Goal: Task Accomplishment & Management: Use online tool/utility

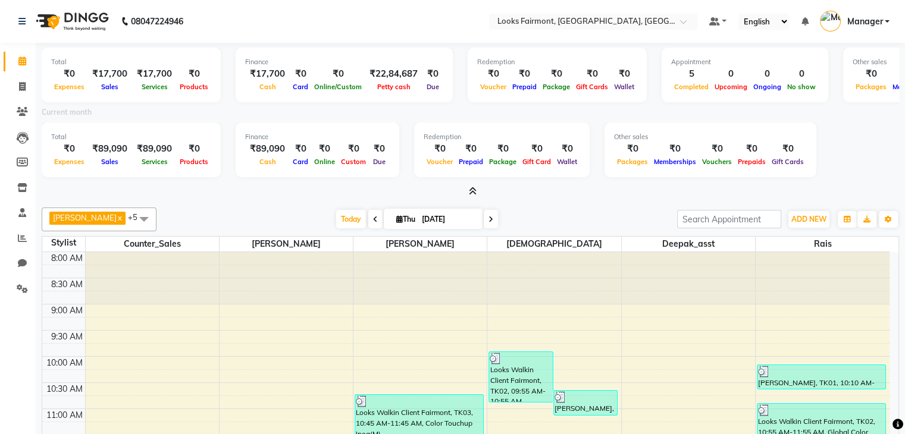
click at [469, 194] on icon at bounding box center [473, 191] width 8 height 9
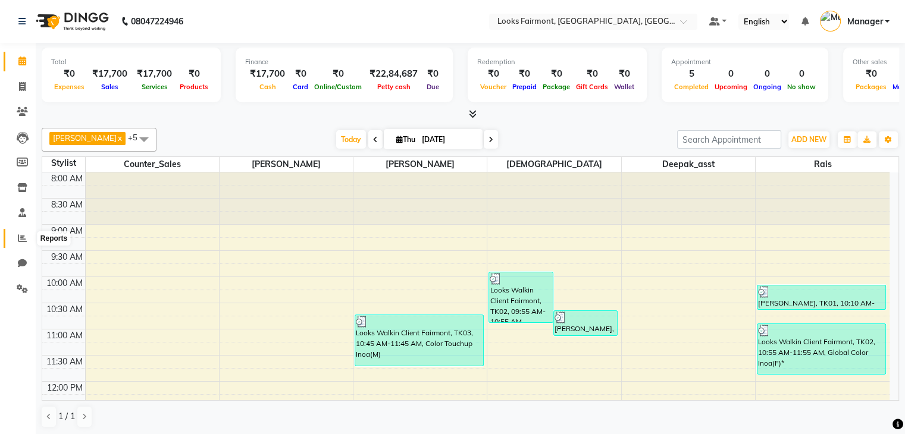
click at [18, 237] on icon at bounding box center [22, 238] width 9 height 9
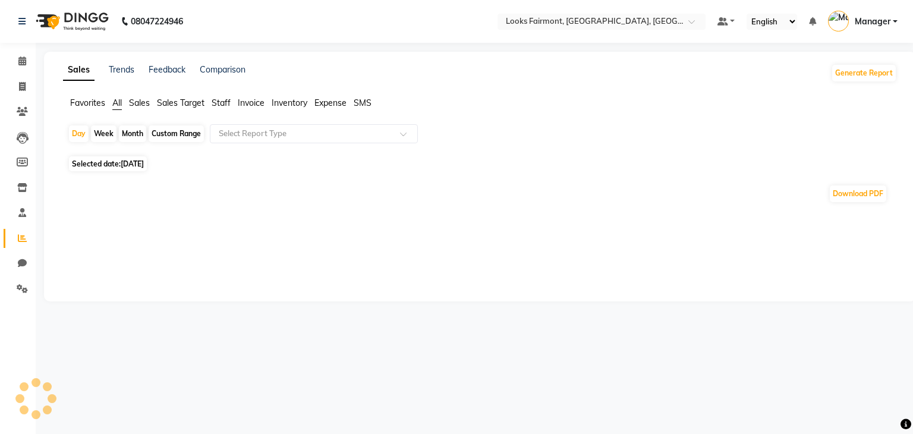
click at [216, 101] on span "Staff" at bounding box center [221, 103] width 19 height 11
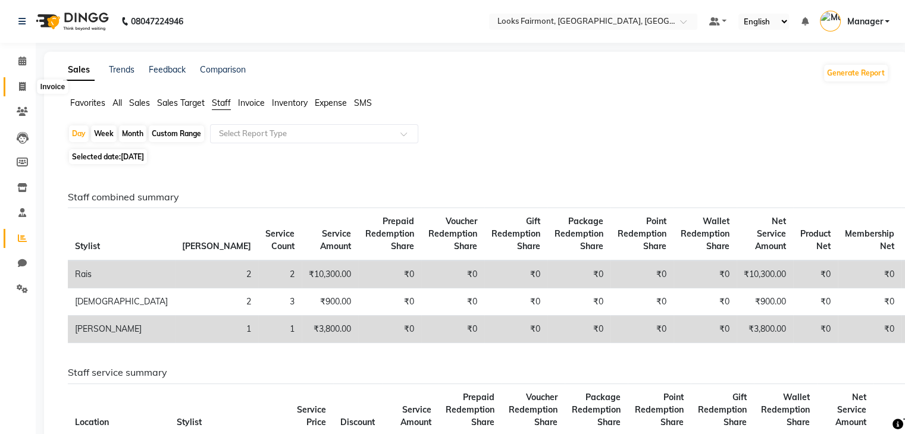
click at [17, 84] on span at bounding box center [22, 87] width 21 height 14
select select "service"
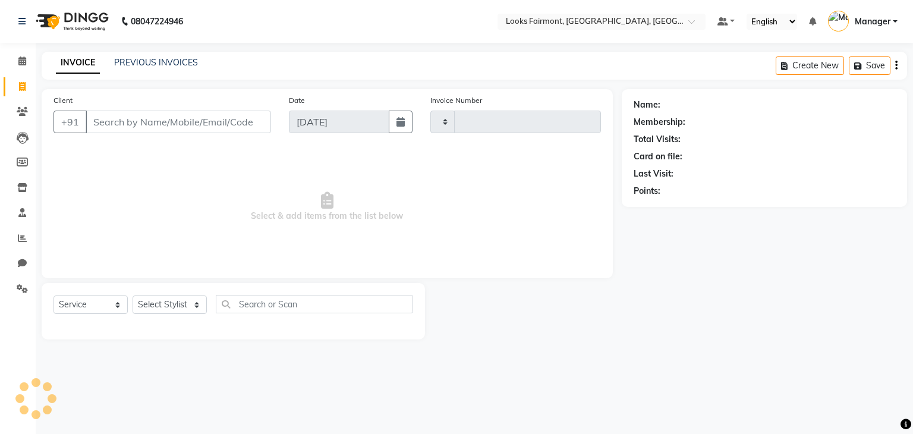
type input "0497"
select select "8139"
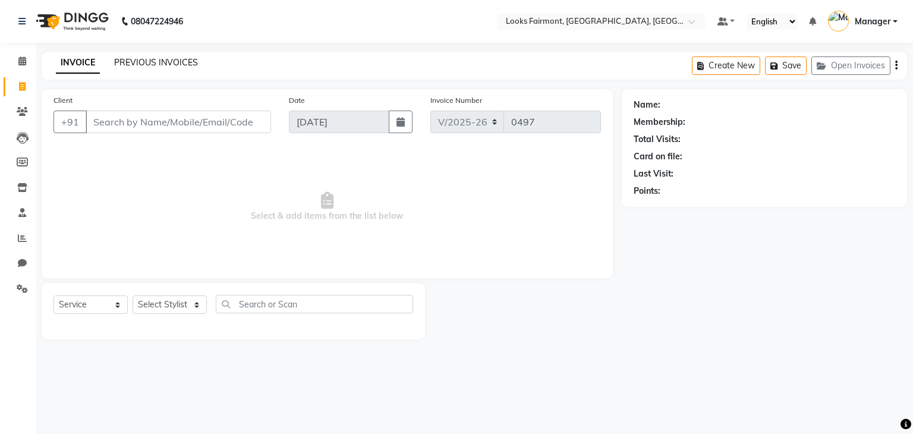
click at [134, 58] on link "PREVIOUS INVOICES" at bounding box center [156, 62] width 84 height 11
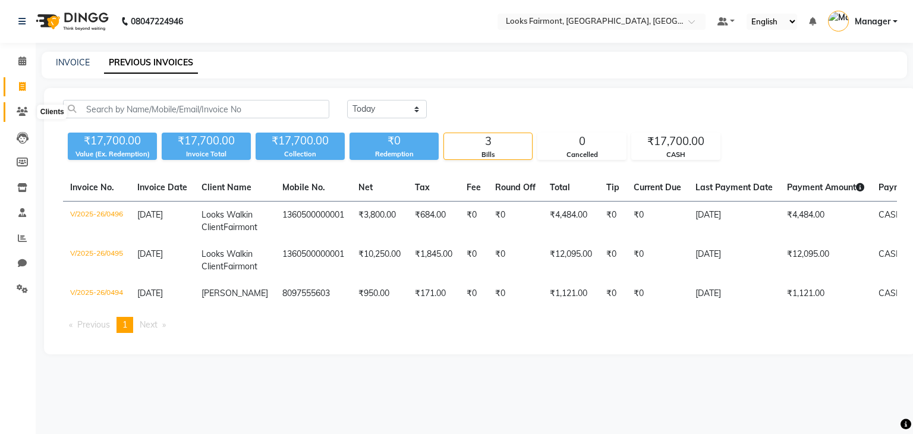
click at [22, 109] on icon at bounding box center [22, 111] width 11 height 9
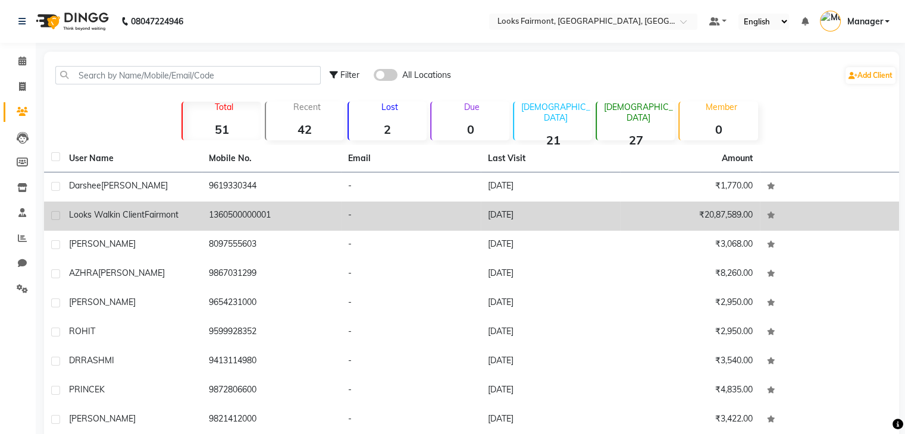
click at [55, 215] on label at bounding box center [55, 215] width 9 height 9
click at [55, 215] on input "checkbox" at bounding box center [55, 216] width 8 height 8
checkbox input "true"
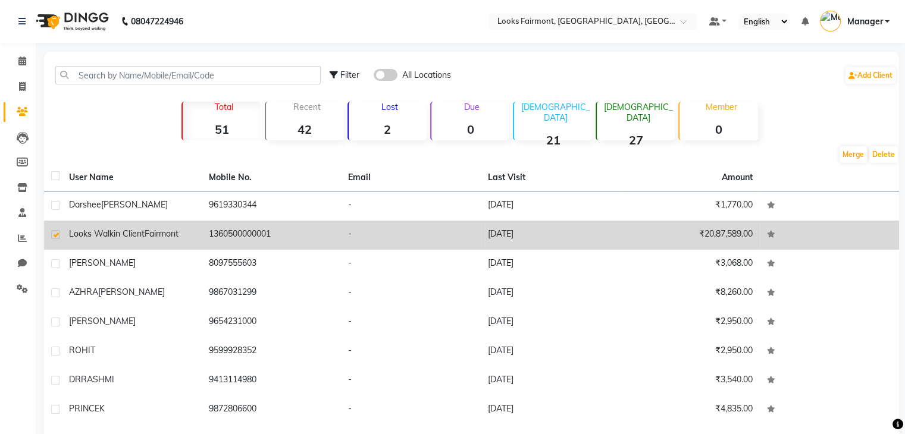
click at [55, 215] on td at bounding box center [53, 205] width 18 height 29
click at [118, 231] on span "Looks Walkin Client" at bounding box center [107, 233] width 76 height 11
click at [145, 231] on span "Fairmont" at bounding box center [162, 233] width 34 height 11
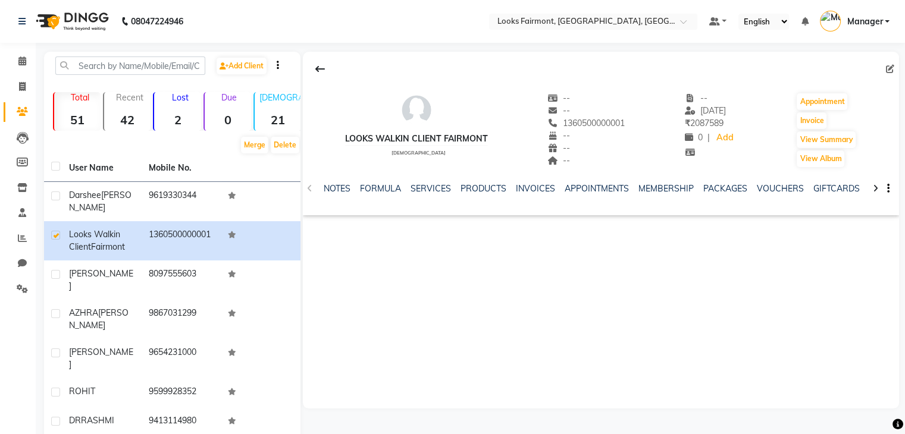
click at [409, 290] on div "Looks Walkin Client Fairmont female -- -- 1360500000001 -- -- -- -- 04-09-2025 …" at bounding box center [601, 230] width 596 height 357
click at [528, 184] on link "INVOICES" at bounding box center [535, 188] width 39 height 11
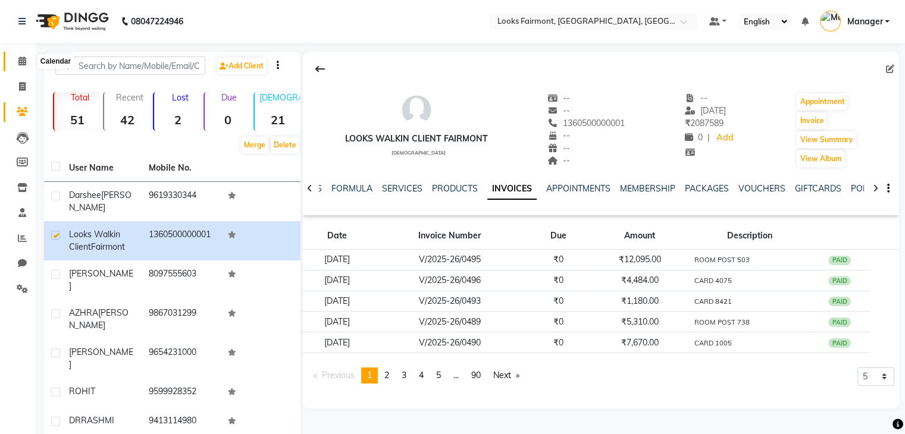
click at [20, 62] on icon at bounding box center [22, 60] width 8 height 9
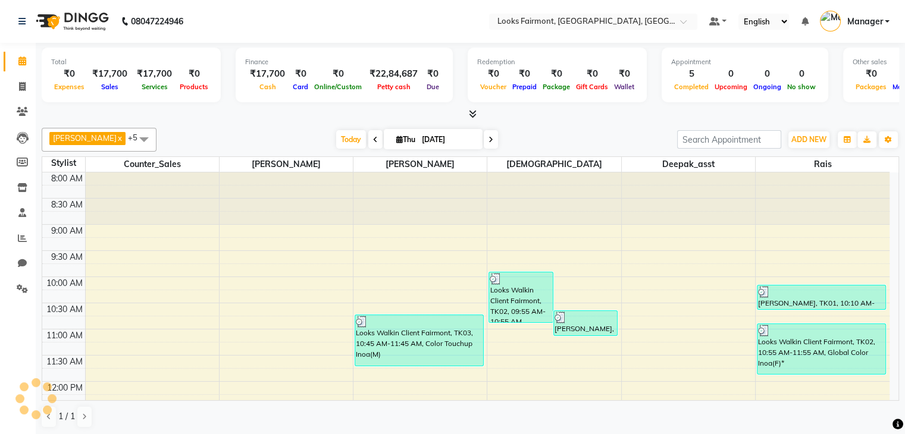
scroll to position [1, 0]
click at [27, 234] on span at bounding box center [22, 238] width 21 height 14
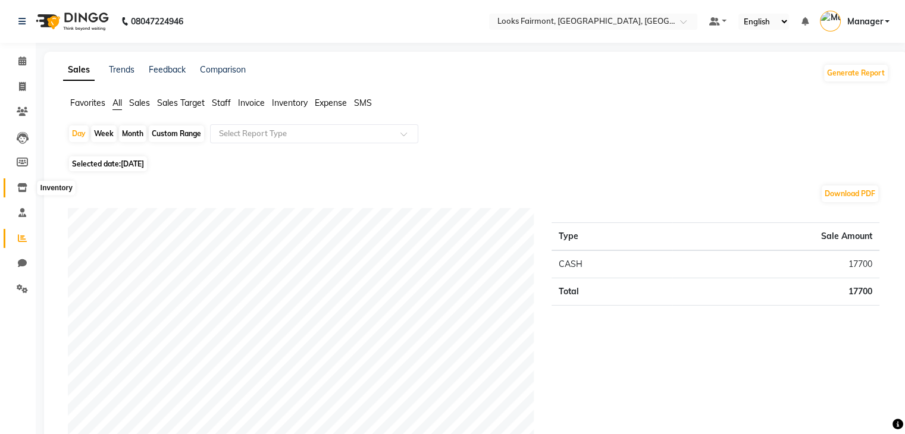
click at [20, 190] on icon at bounding box center [22, 187] width 10 height 9
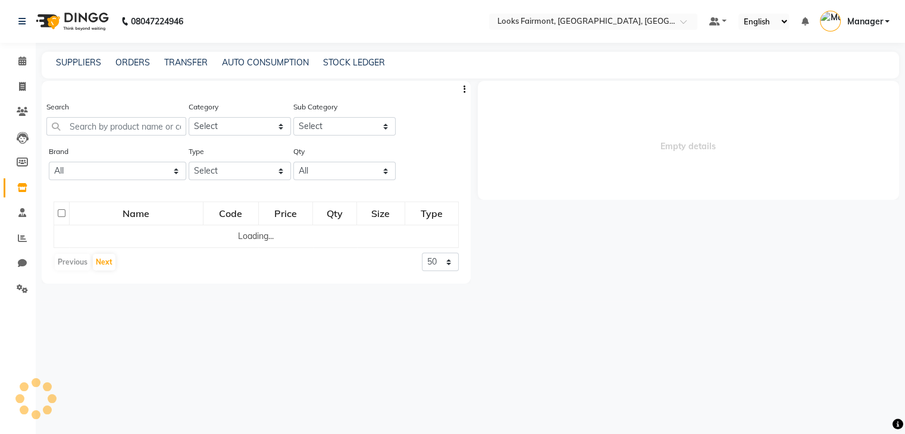
select select
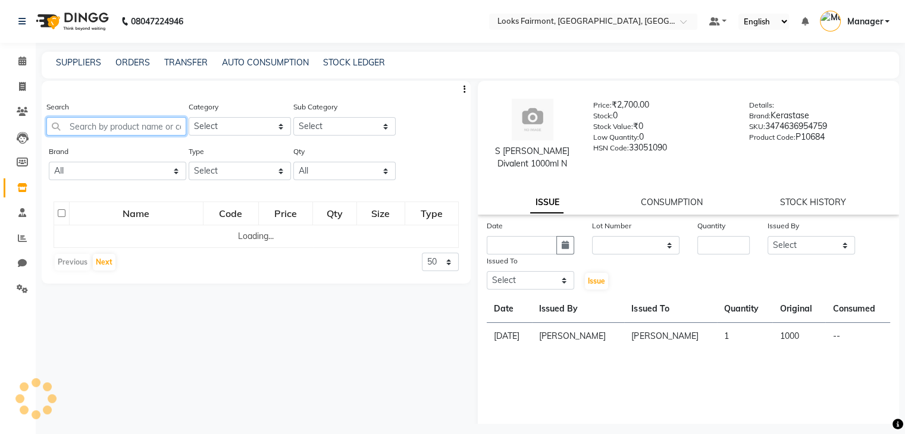
click at [105, 132] on input "text" at bounding box center [116, 126] width 140 height 18
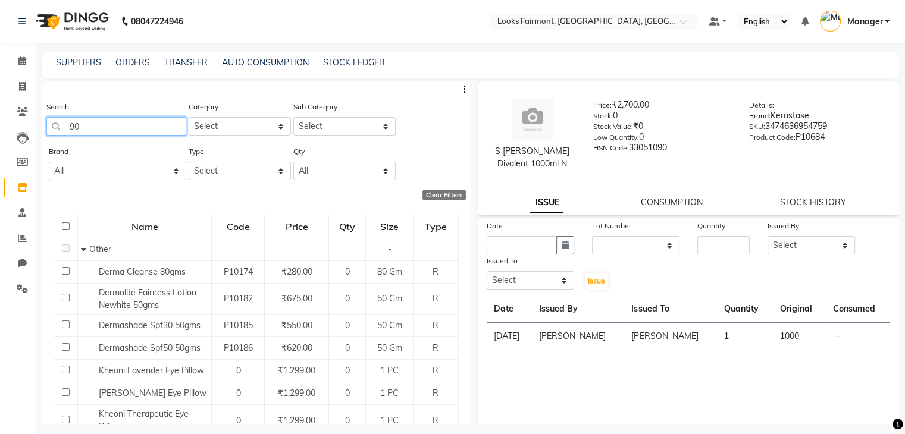
type input "9"
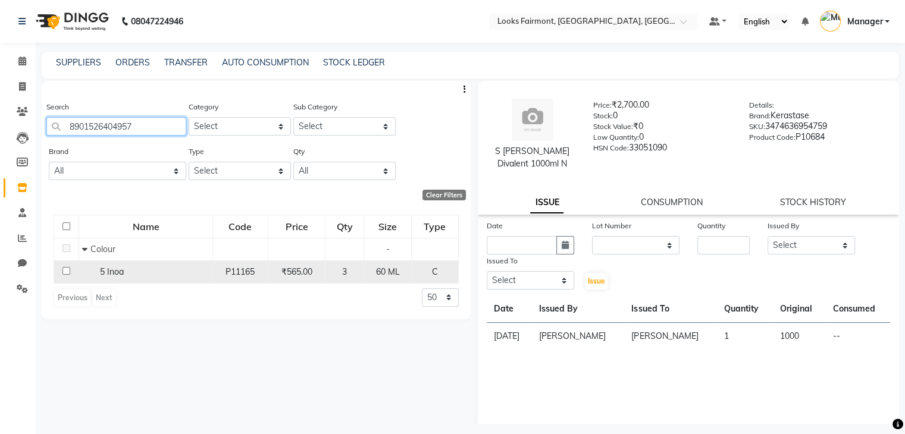
type input "8901526404957"
click at [66, 271] on input "checkbox" at bounding box center [66, 271] width 8 height 8
checkbox input "true"
select select
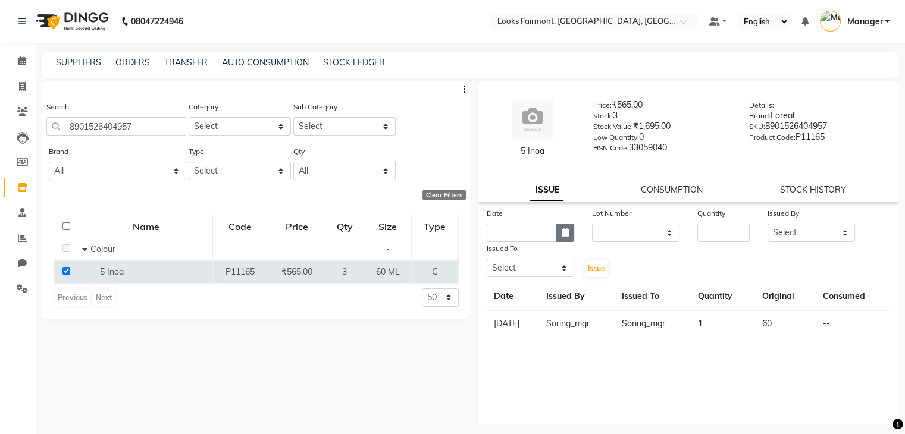
click at [566, 231] on button "button" at bounding box center [565, 233] width 18 height 18
select select "9"
select select "2025"
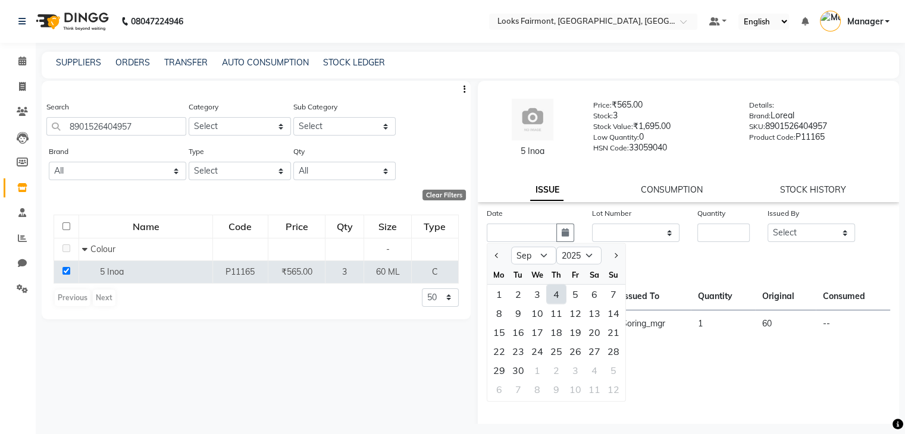
click at [555, 295] on div "4" at bounding box center [556, 294] width 19 height 19
type input "[DATE]"
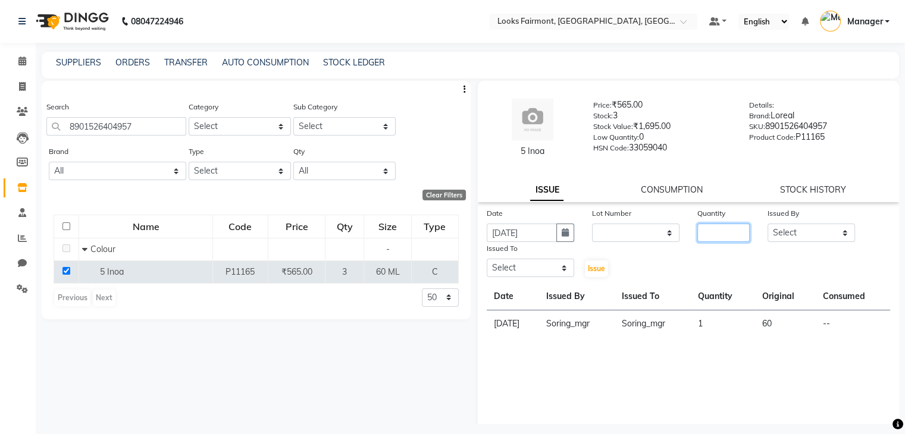
click at [722, 236] on input "number" at bounding box center [723, 233] width 52 height 18
type input "1"
click at [825, 229] on select "Select Adil Anisa Counter_Sales Deepak_asst Manager Nisha Preeti Rais Soring_mg…" at bounding box center [810, 233] width 87 height 18
select select "76352"
click at [767, 224] on select "Select Adil Anisa Counter_Sales Deepak_asst Manager Nisha Preeti Rais Soring_mg…" at bounding box center [810, 233] width 87 height 18
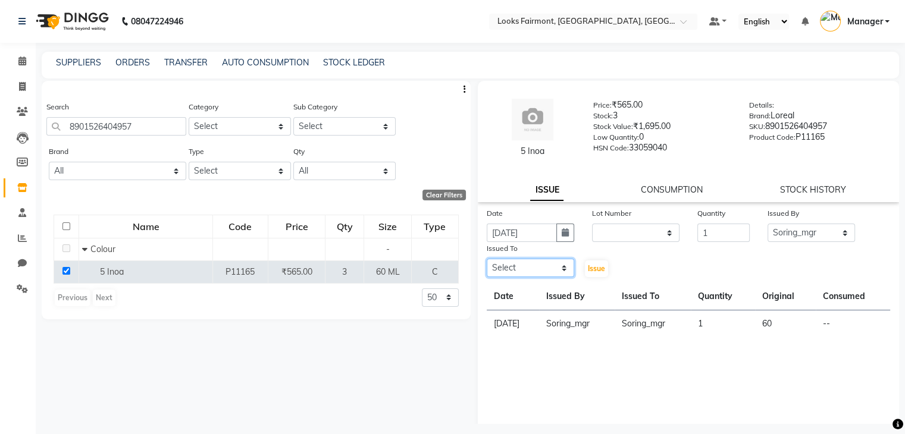
click at [562, 265] on select "Select Adil Anisa Counter_Sales Deepak_asst Manager Nisha Preeti Rais Soring_mg…" at bounding box center [529, 268] width 87 height 18
select select "76352"
click at [486, 260] on select "Select Adil Anisa Counter_Sales Deepak_asst Manager Nisha Preeti Rais Soring_mg…" at bounding box center [529, 268] width 87 height 18
click at [589, 273] on span "Issue" at bounding box center [596, 268] width 17 height 9
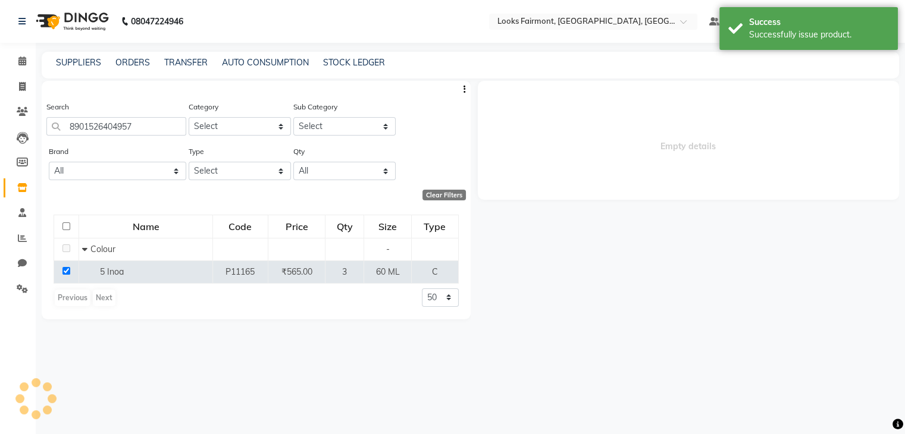
select select
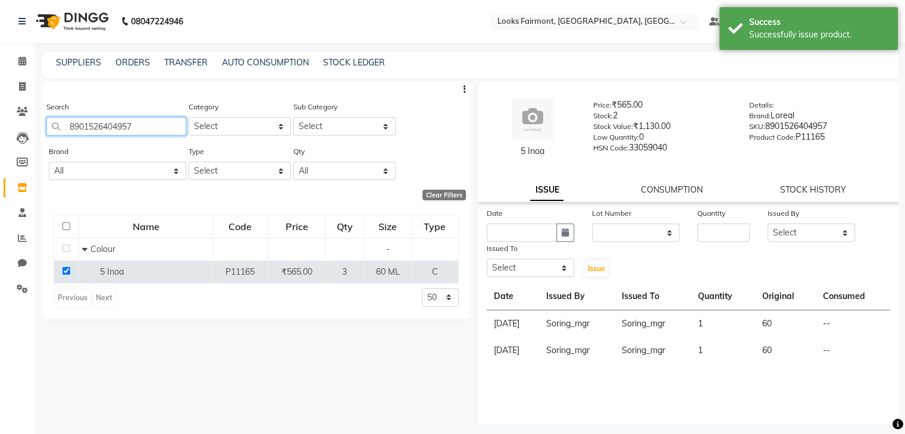
click at [144, 130] on input "8901526404957" at bounding box center [116, 126] width 140 height 18
type input "8"
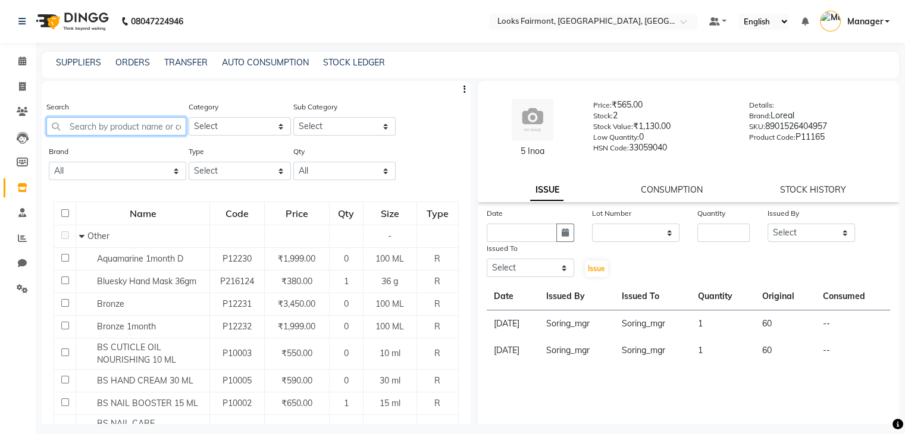
click at [95, 127] on input "text" at bounding box center [116, 126] width 140 height 18
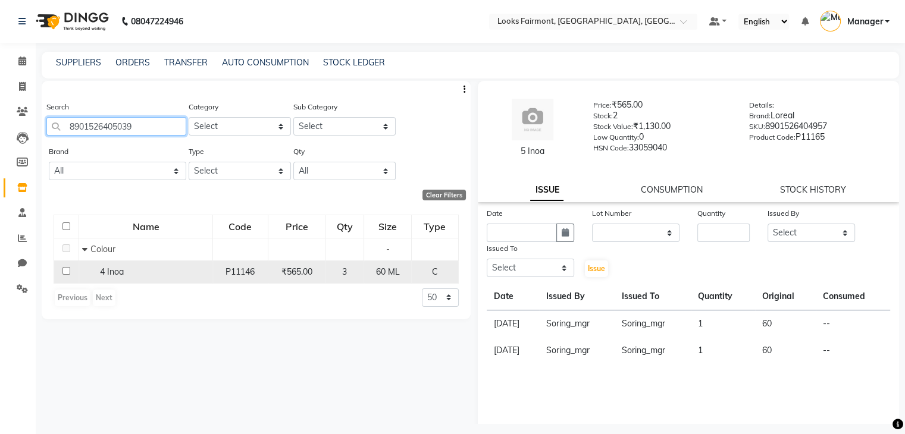
type input "8901526405039"
click at [67, 272] on input "checkbox" at bounding box center [66, 271] width 8 height 8
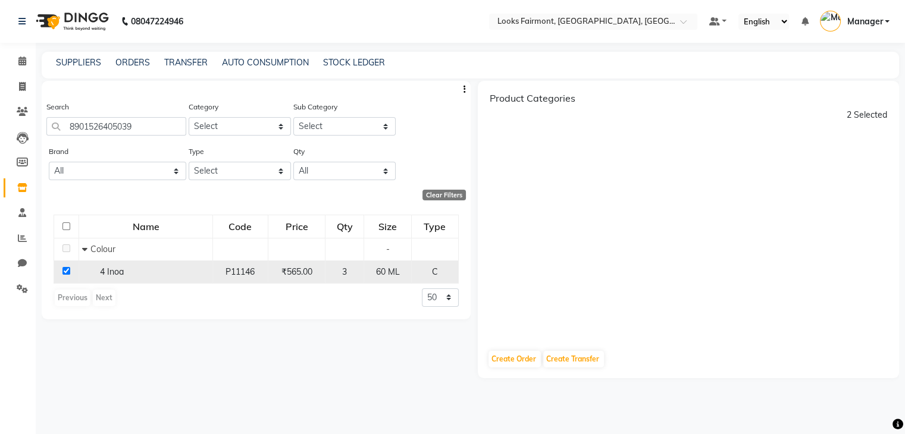
click at [64, 270] on input "checkbox" at bounding box center [66, 271] width 8 height 8
checkbox input "false"
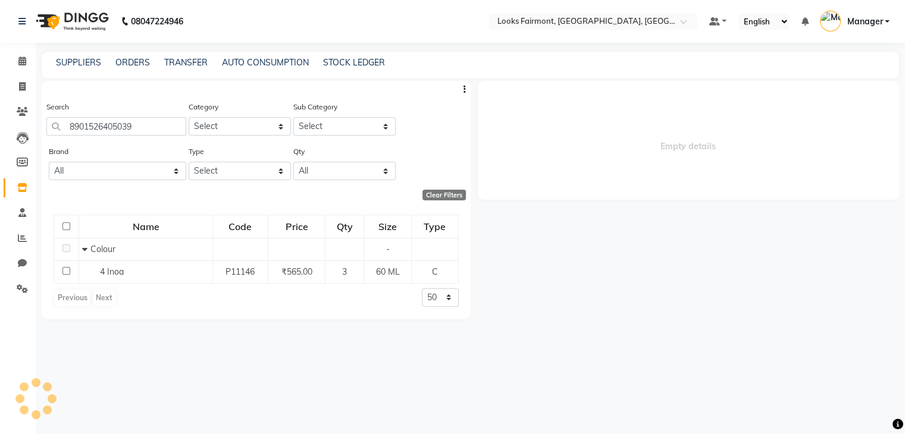
select select
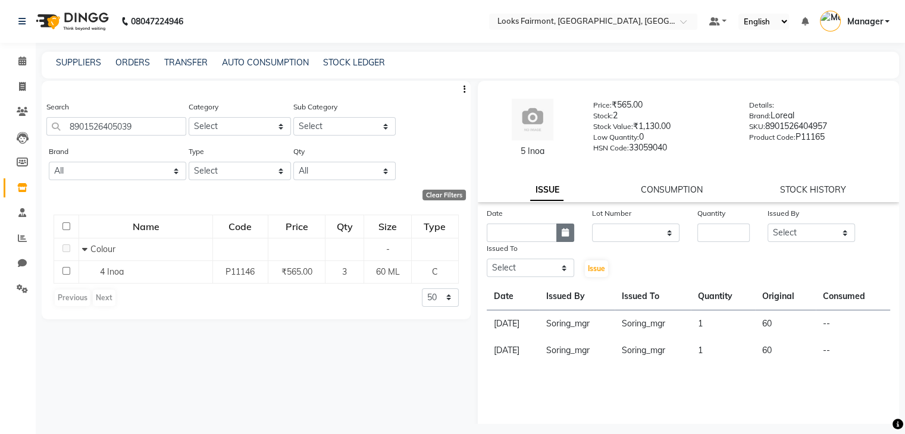
click at [557, 237] on button "button" at bounding box center [565, 233] width 18 height 18
select select "9"
select select "2025"
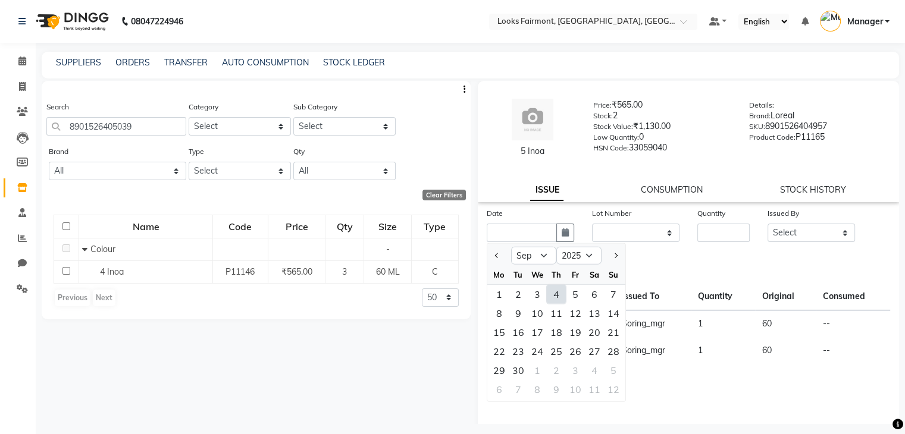
click at [554, 291] on div "4" at bounding box center [556, 294] width 19 height 19
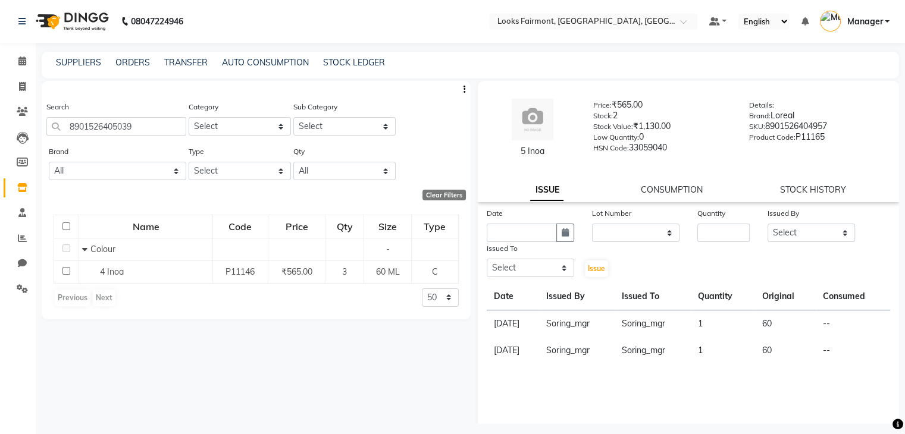
type input "[DATE]"
click at [715, 233] on input "number" at bounding box center [723, 233] width 52 height 18
type input "2"
click at [825, 236] on select "Select Adil Anisa Counter_Sales Deepak_asst Manager Nisha Preeti Rais Soring_mg…" at bounding box center [810, 233] width 87 height 18
select select "76352"
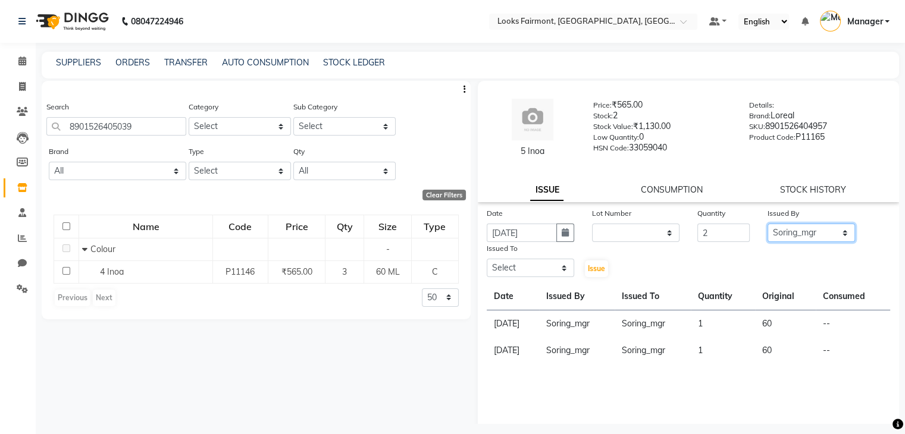
click at [767, 224] on select "Select Adil Anisa Counter_Sales Deepak_asst Manager Nisha Preeti Rais Soring_mg…" at bounding box center [810, 233] width 87 height 18
drag, startPoint x: 552, startPoint y: 271, endPoint x: 550, endPoint y: 284, distance: 13.3
click at [552, 271] on select "Select Adil Anisa Counter_Sales Deepak_asst Manager Nisha Preeti Rais Soring_mg…" at bounding box center [529, 268] width 87 height 18
select select "76352"
click at [486, 260] on select "Select Adil Anisa Counter_Sales Deepak_asst Manager Nisha Preeti Rais Soring_mg…" at bounding box center [529, 268] width 87 height 18
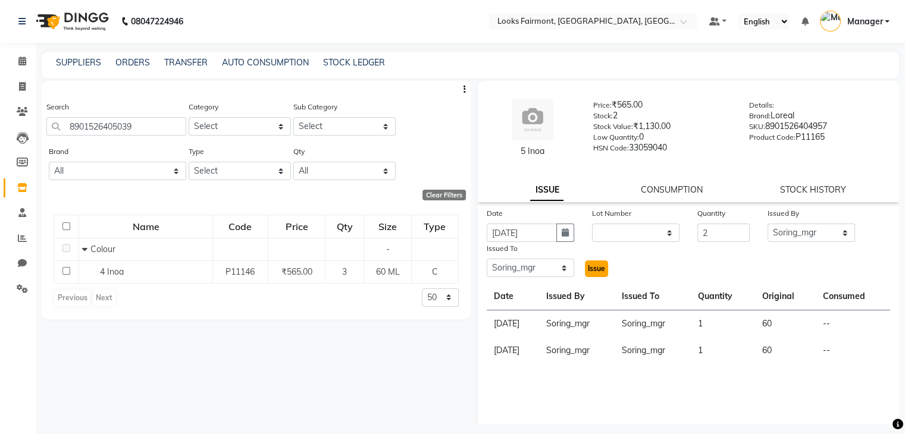
click at [593, 272] on span "Issue" at bounding box center [596, 268] width 17 height 9
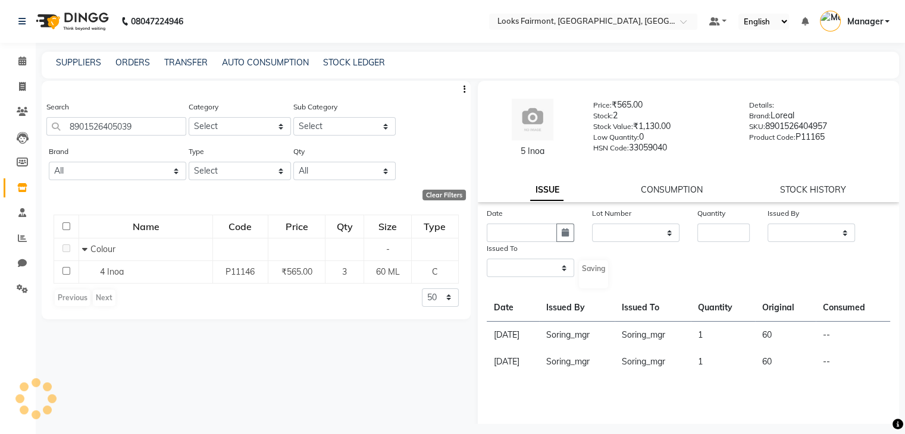
select select
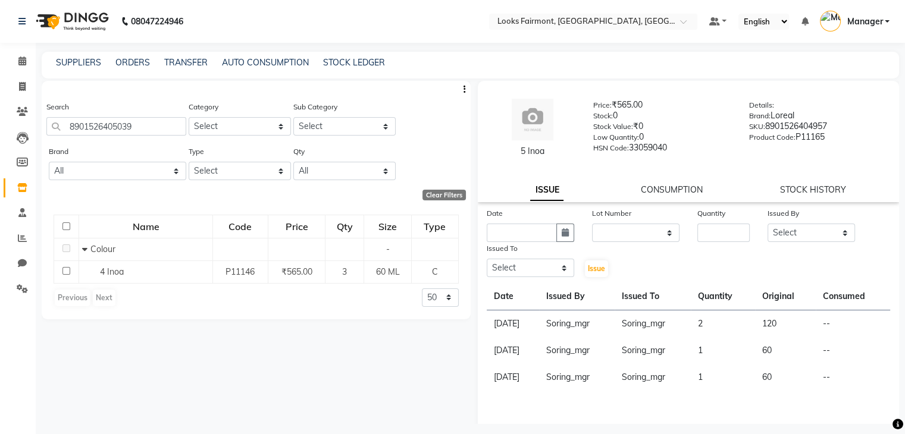
click at [74, 419] on div "Search 8901526405039 Category Select Skin Personal Care Hair Threading Loreal B…" at bounding box center [256, 252] width 429 height 343
click at [149, 334] on div "Search 8901526405039 Category Select Skin Personal Care Hair Threading Loreal B…" at bounding box center [256, 252] width 429 height 343
click at [21, 60] on icon at bounding box center [22, 60] width 8 height 9
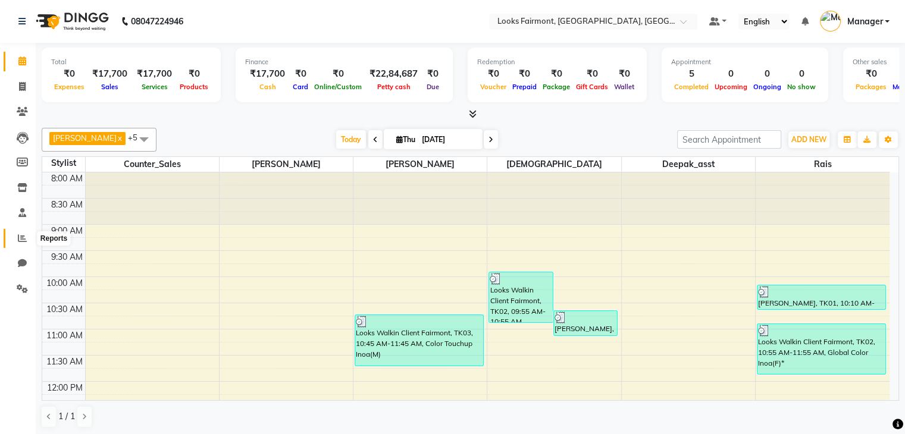
click at [26, 243] on icon at bounding box center [22, 238] width 9 height 9
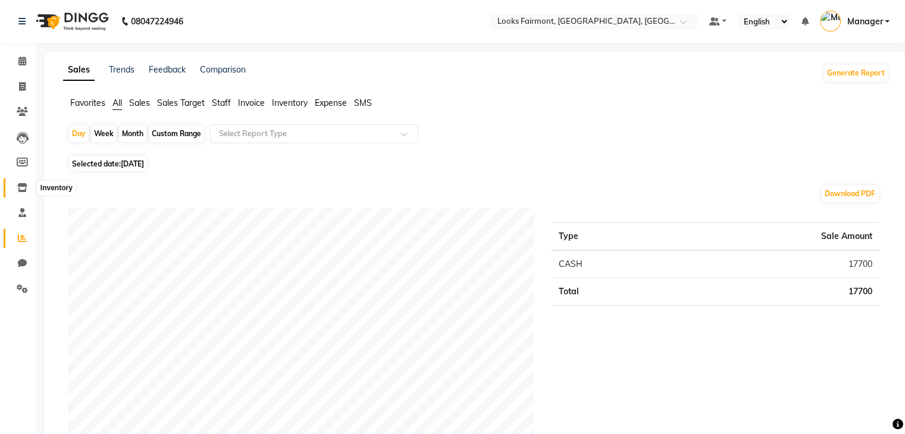
click at [27, 181] on span at bounding box center [22, 188] width 21 height 14
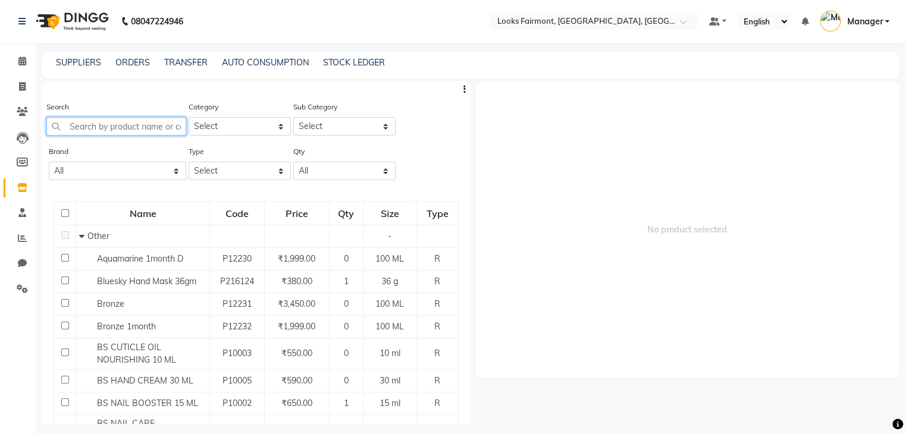
click at [90, 135] on input "text" at bounding box center [116, 126] width 140 height 18
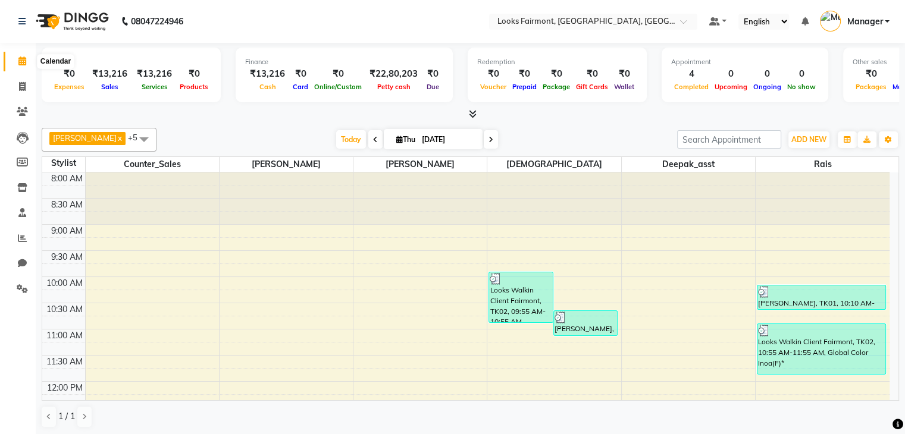
click at [18, 62] on icon at bounding box center [22, 60] width 8 height 9
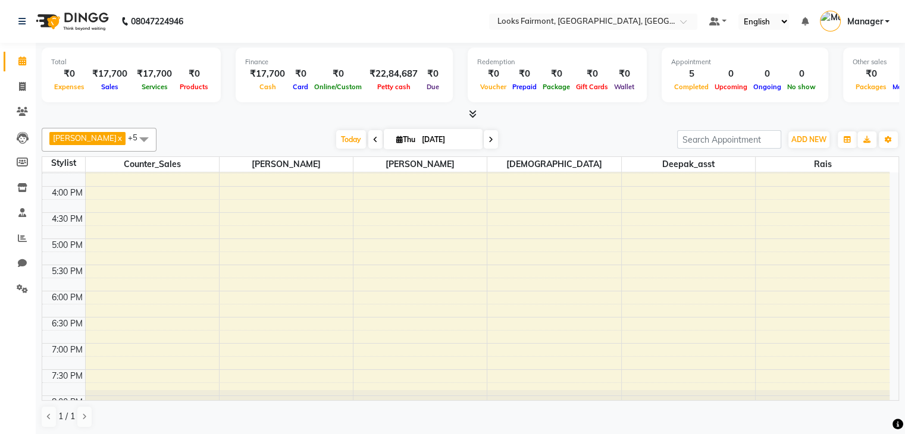
scroll to position [445, 0]
